Goal: Transaction & Acquisition: Purchase product/service

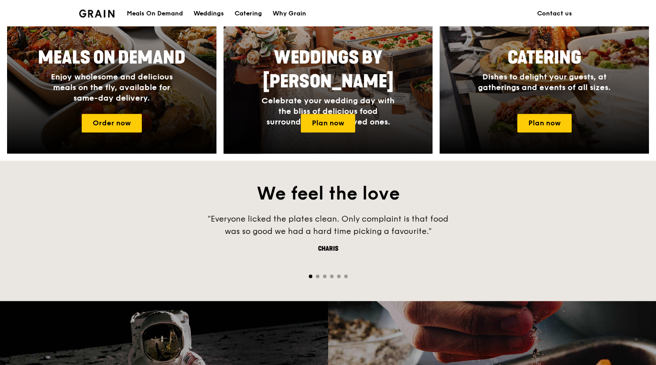
scroll to position [513, 0]
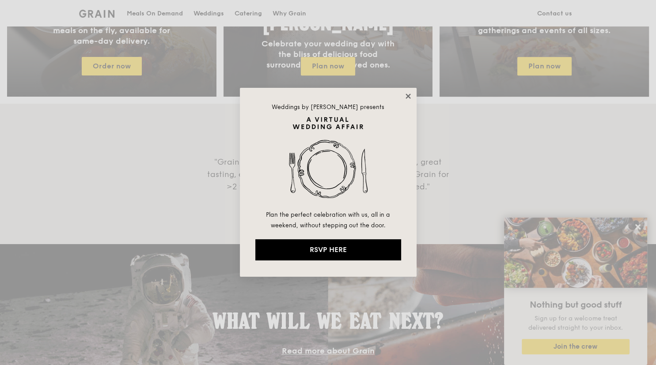
click at [408, 97] on icon at bounding box center [407, 96] width 5 height 5
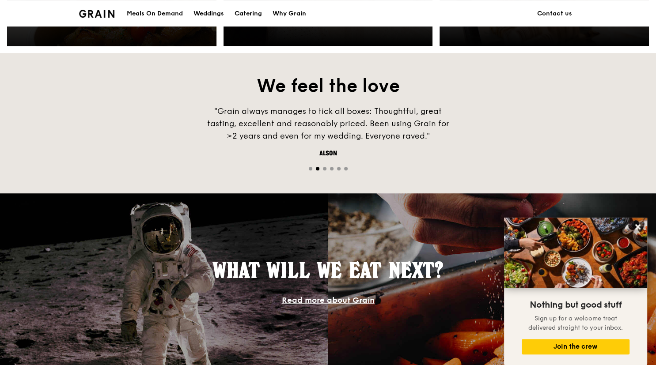
scroll to position [456, 0]
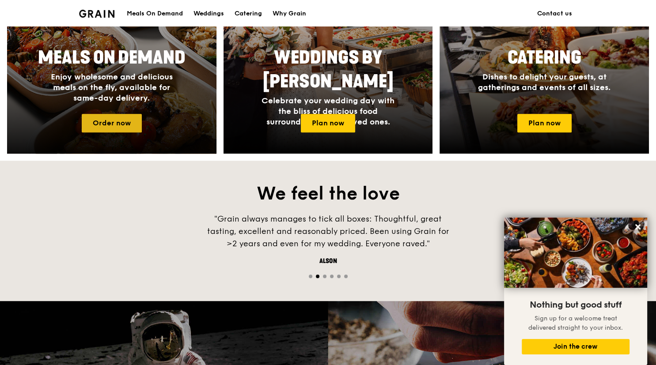
click at [114, 114] on link "Order now" at bounding box center [112, 123] width 60 height 19
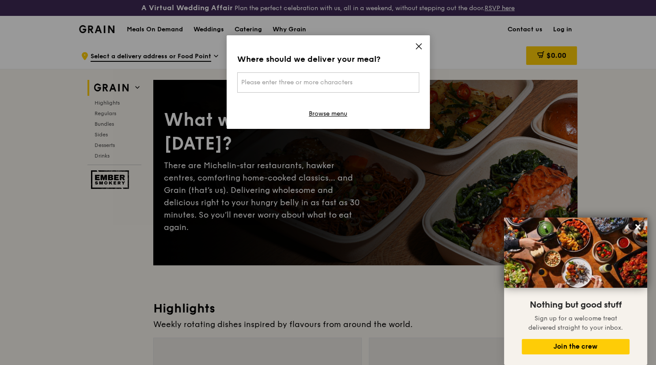
click at [418, 45] on icon at bounding box center [419, 46] width 8 height 8
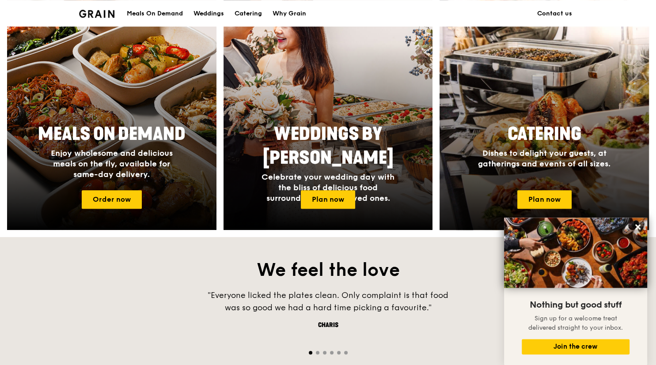
scroll to position [409, 0]
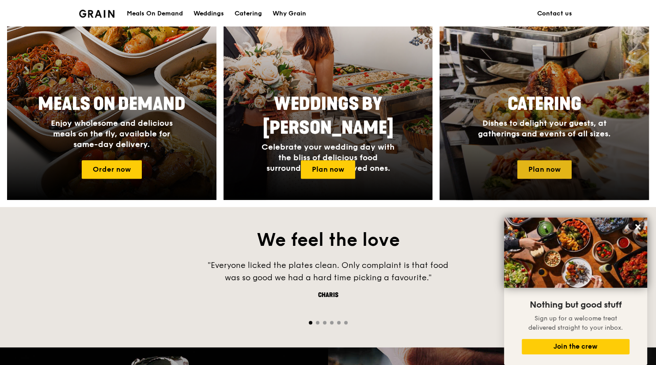
click at [552, 169] on link "Plan now" at bounding box center [544, 169] width 54 height 19
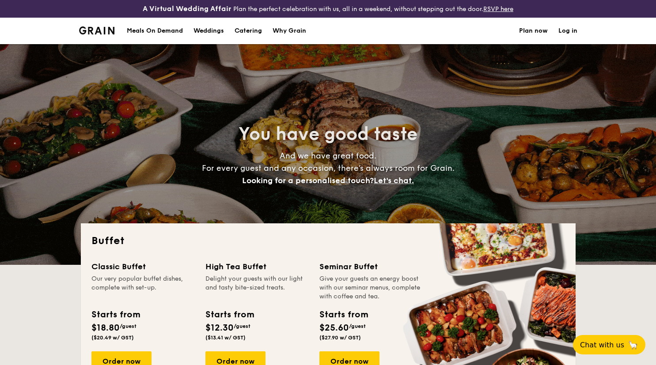
select select
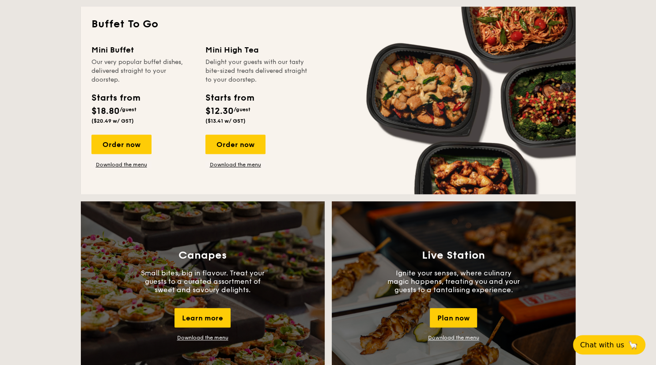
scroll to position [606, 0]
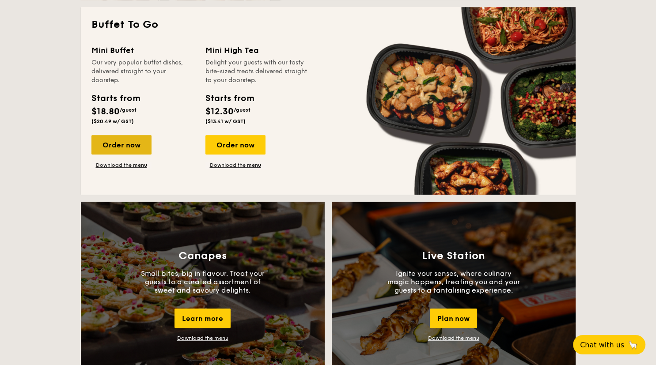
click at [136, 141] on div "Order now" at bounding box center [121, 144] width 60 height 19
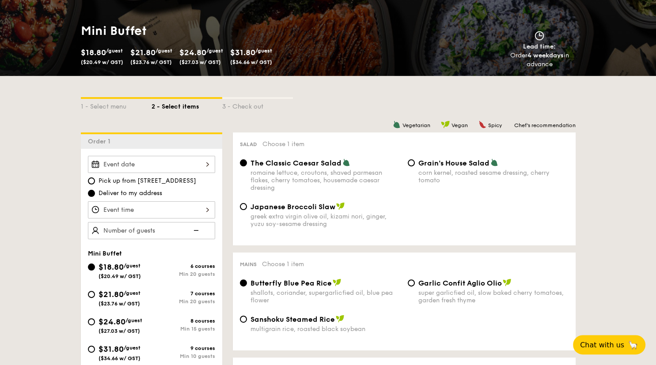
scroll to position [140, 0]
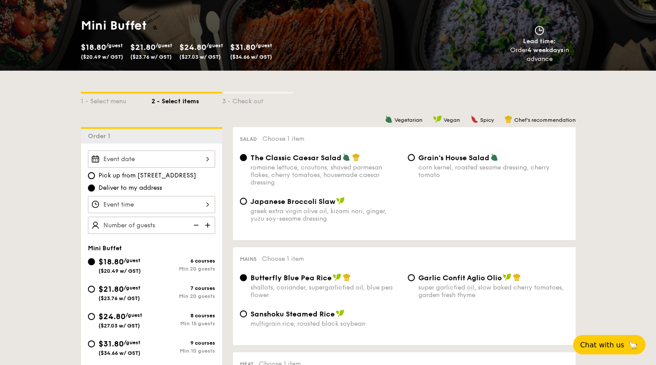
click at [160, 160] on input "Smoked Mesquite Whole Chicken brined in our in-house blend of herbs and spices,…" at bounding box center [151, 159] width 127 height 17
